Goal: Information Seeking & Learning: Learn about a topic

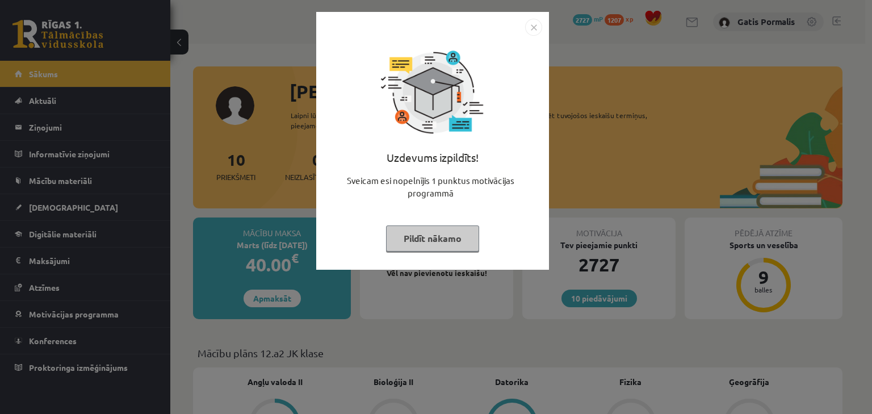
click at [395, 239] on button "Pildīt nākamo" at bounding box center [432, 238] width 93 height 26
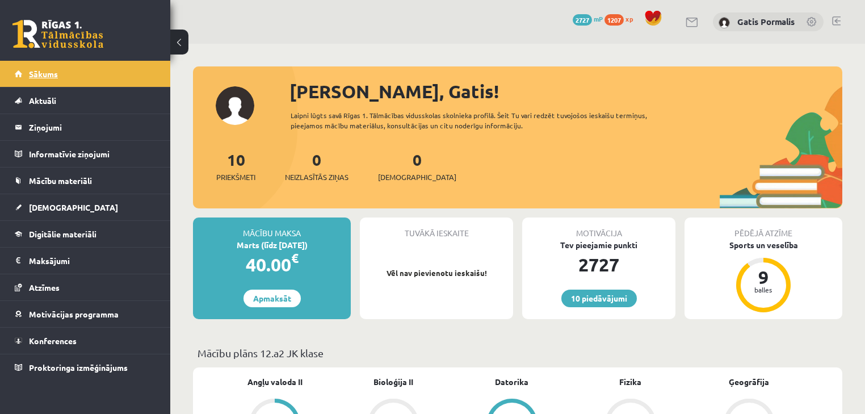
click at [66, 75] on link "Sākums" at bounding box center [85, 74] width 141 height 26
click at [52, 125] on legend "Ziņojumi 0" at bounding box center [92, 127] width 127 height 26
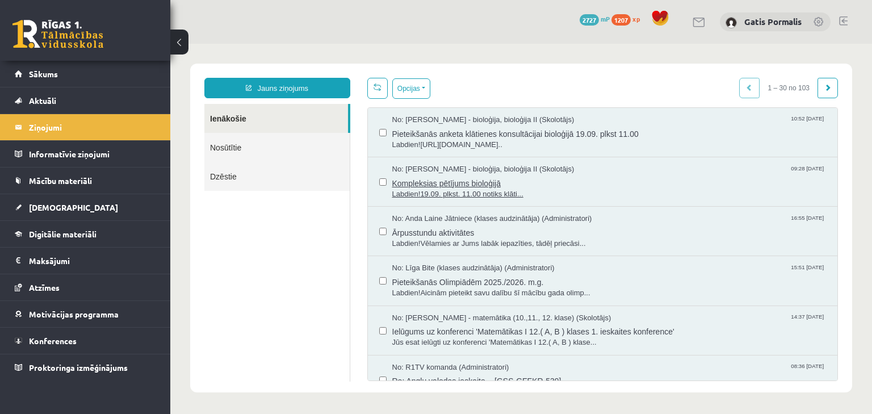
click at [463, 175] on span "Kompleksias pētījums bioloģijā" at bounding box center [609, 182] width 434 height 14
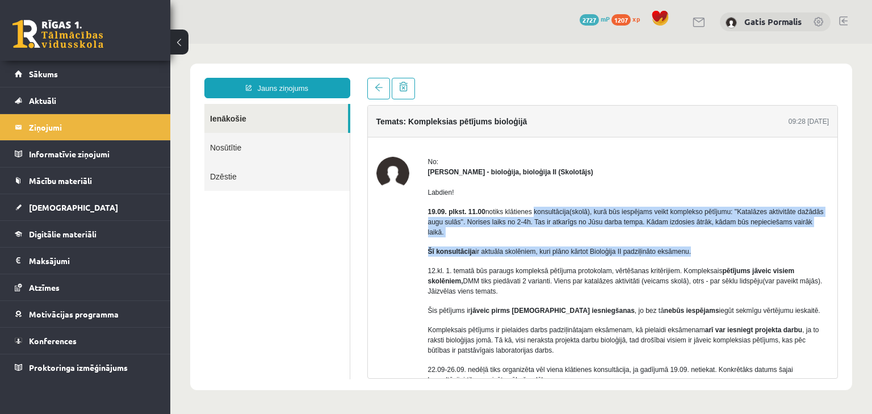
drag, startPoint x: 534, startPoint y: 208, endPoint x: 764, endPoint y: 232, distance: 231.1
click at [765, 232] on div "Labdien! 19.09. plkst. 11.00 notiks klātienes konsultācija(skolā), kurā būs ies…" at bounding box center [628, 319] width 401 height 285
click at [757, 234] on div "Labdien! 19.09. plkst. 11.00 notiks klātienes konsultācija(skolā), kurā būs ies…" at bounding box center [628, 319] width 401 height 285
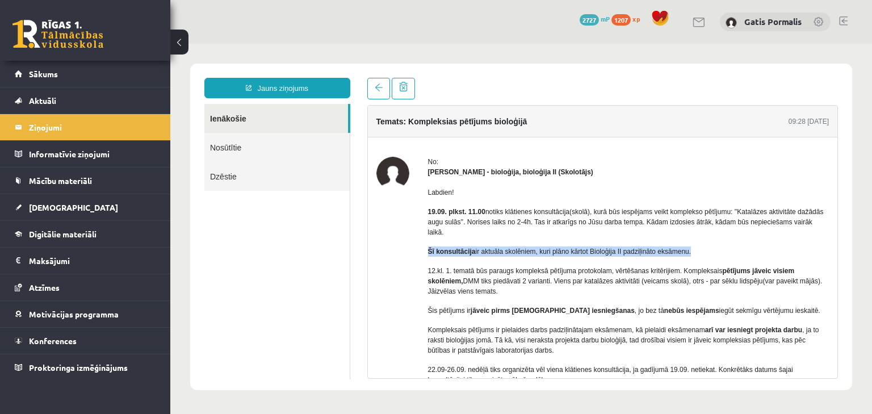
drag, startPoint x: 425, startPoint y: 237, endPoint x: 704, endPoint y: 232, distance: 279.3
click at [704, 232] on div "No: [PERSON_NAME] - bioloģija, bioloģija II (Skolotājs) Labdien! 19.09. plkst. …" at bounding box center [602, 324] width 453 height 334
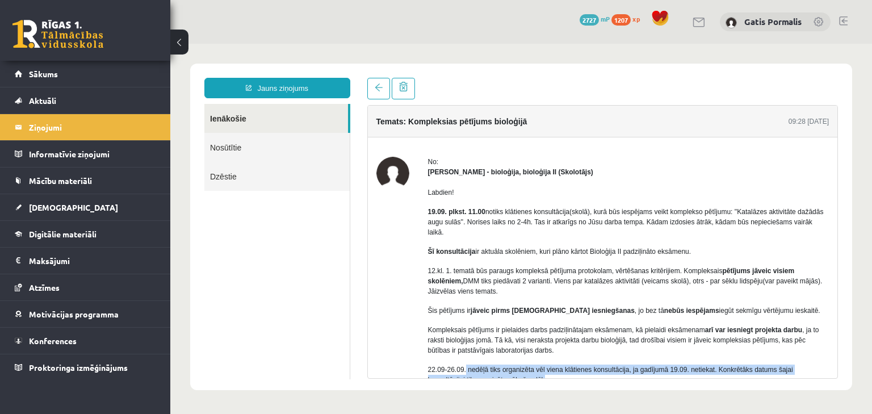
drag, startPoint x: 464, startPoint y: 359, endPoint x: 749, endPoint y: 366, distance: 285.1
click at [749, 366] on p "22.09-26.09. nedēļā tiks organizēta vēl viena klātienes konsultācija, ja gadīju…" at bounding box center [628, 374] width 401 height 20
click at [681, 368] on p "22.09-26.09. nedēļā tiks organizēta vēl viena klātienes konsultācija, ja gadīju…" at bounding box center [628, 374] width 401 height 20
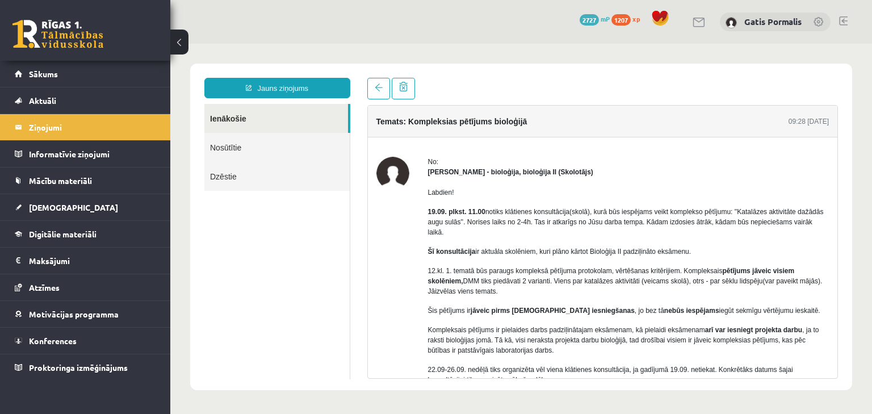
click at [275, 152] on link "Nosūtītie" at bounding box center [276, 147] width 145 height 29
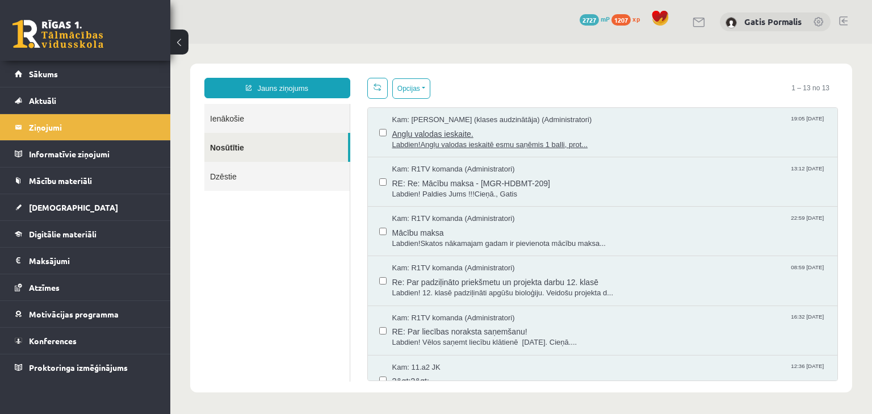
click at [411, 135] on span "Angļu valodas ieskaite." at bounding box center [609, 132] width 434 height 14
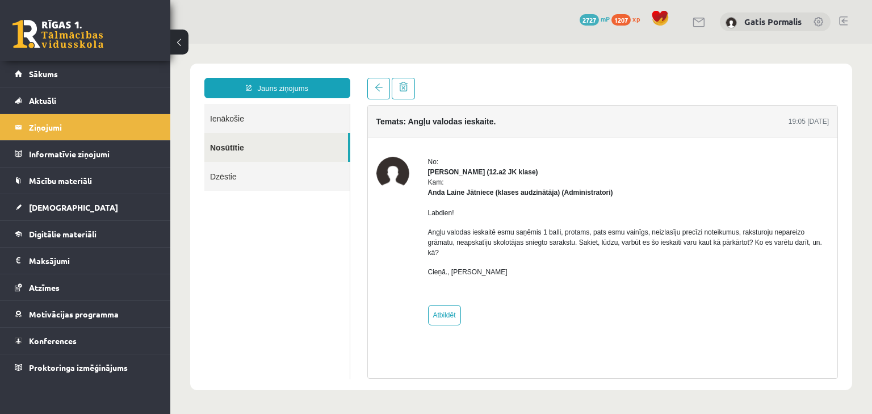
click at [302, 156] on link "Nosūtītie" at bounding box center [276, 147] width 144 height 29
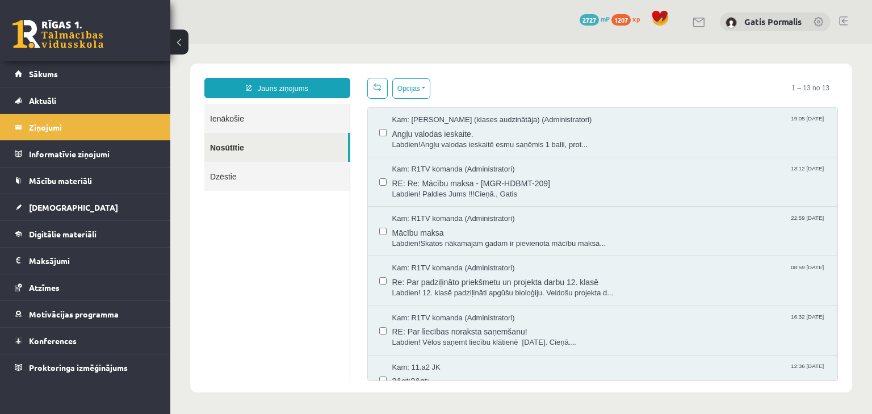
click at [287, 120] on link "Ienākošie" at bounding box center [276, 118] width 145 height 29
click at [287, 116] on link "Ienākošie" at bounding box center [276, 118] width 145 height 29
click at [282, 119] on link "Ienākošie" at bounding box center [276, 118] width 145 height 29
click at [271, 115] on link "Ienākošie" at bounding box center [276, 118] width 145 height 29
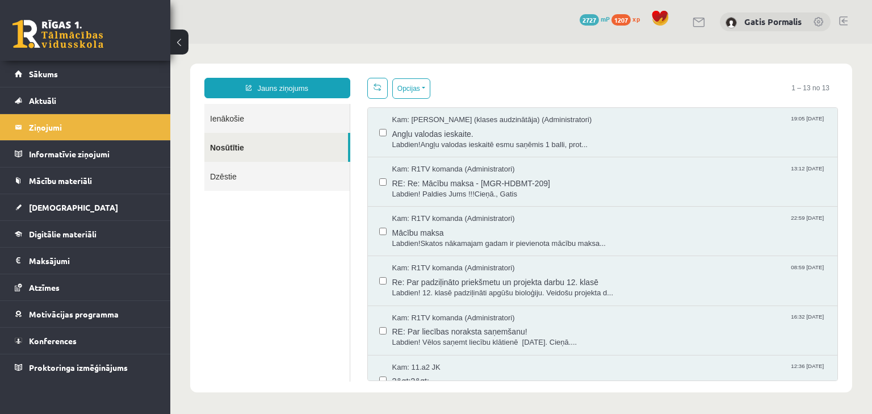
click at [268, 171] on link "Dzēstie" at bounding box center [276, 176] width 145 height 29
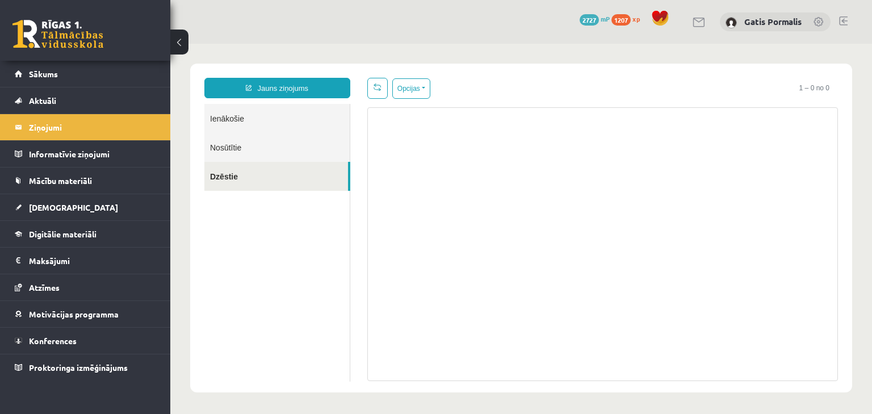
click at [258, 121] on link "Ienākošie" at bounding box center [276, 118] width 145 height 29
click at [249, 118] on link "Ienākošie" at bounding box center [276, 118] width 145 height 29
click at [251, 119] on link "Ienākošie" at bounding box center [276, 118] width 145 height 29
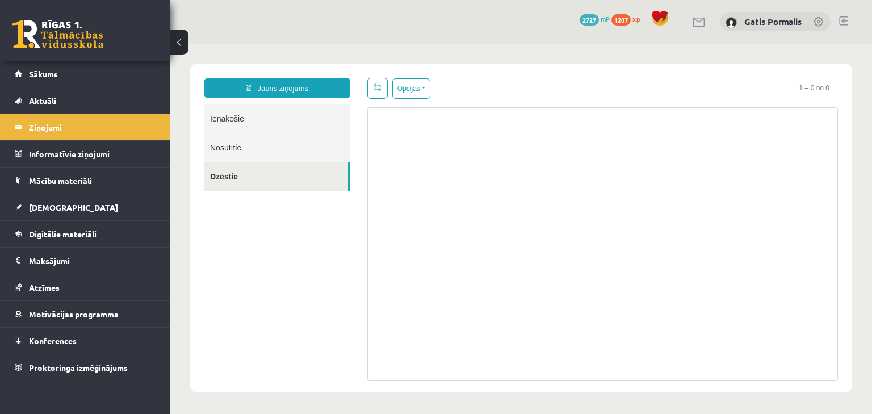
click at [251, 119] on link "Ienākošie" at bounding box center [276, 118] width 145 height 29
click at [58, 121] on legend "Ziņojumi 0" at bounding box center [92, 127] width 127 height 26
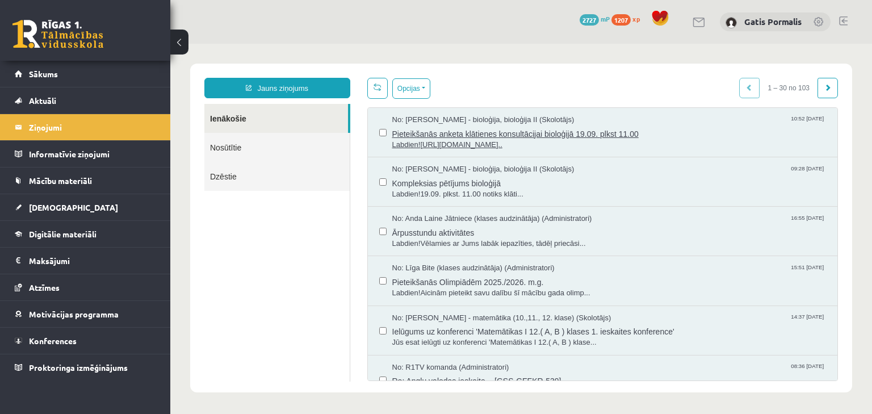
click at [433, 140] on span "Labdien![URL][DOMAIN_NAME].." at bounding box center [609, 145] width 434 height 11
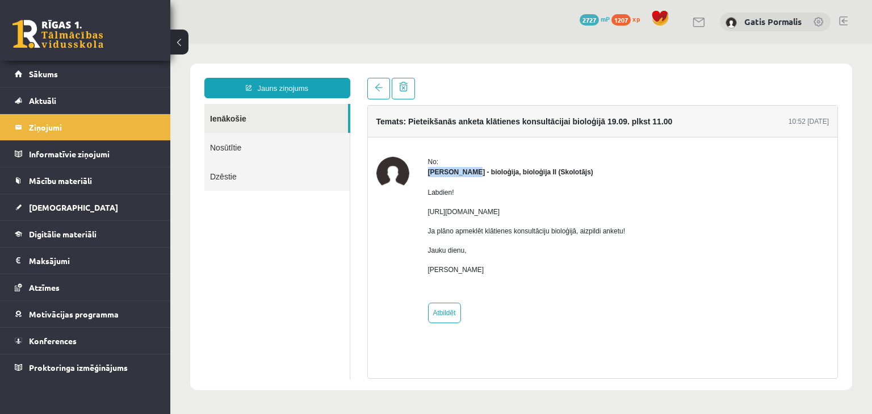
drag, startPoint x: 425, startPoint y: 169, endPoint x: 463, endPoint y: 168, distance: 38.6
click at [463, 168] on div "No: [PERSON_NAME] - bioloģija, bioloģija II (Skolotājs) Labdien! [URL][DOMAIN_N…" at bounding box center [602, 240] width 453 height 166
copy strong "[PERSON_NAME]"
